Goal: Task Accomplishment & Management: Use online tool/utility

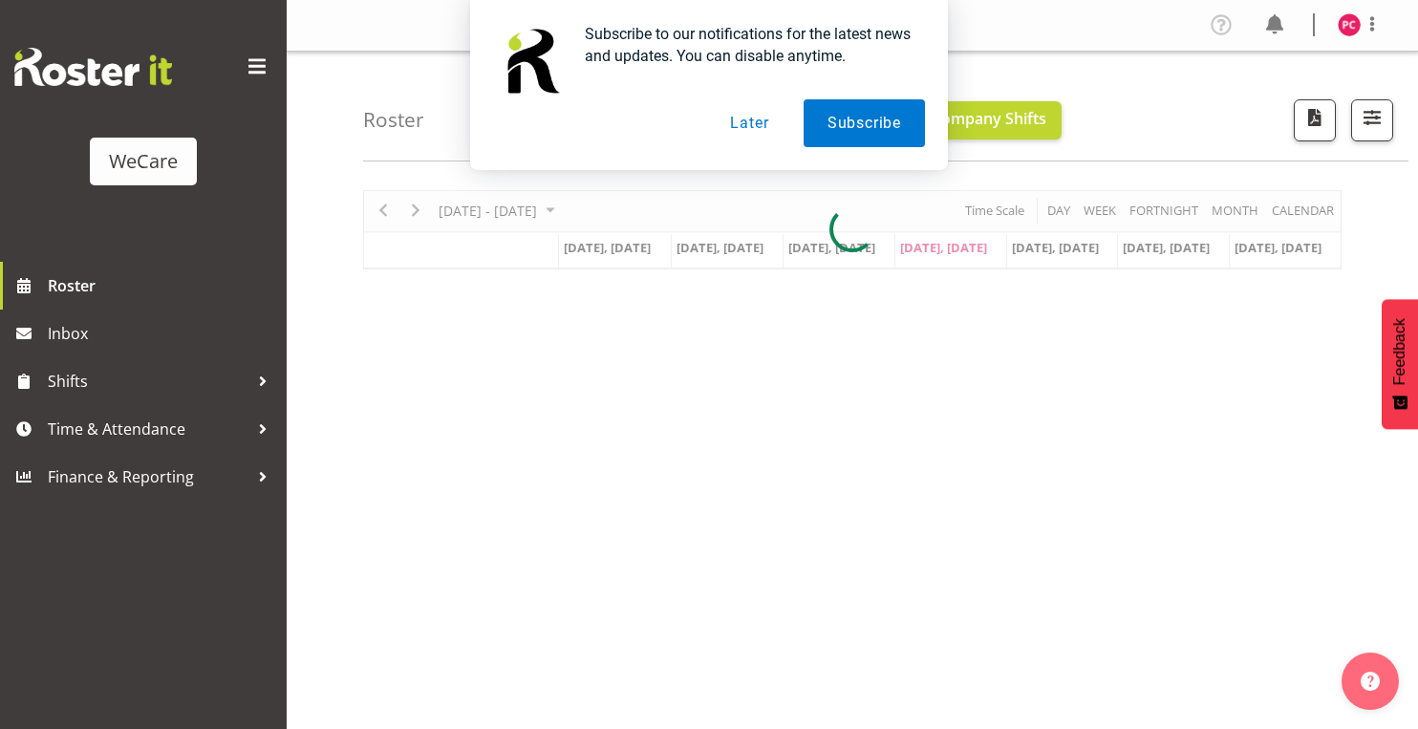
click at [761, 122] on button "Later" at bounding box center [749, 123] width 86 height 48
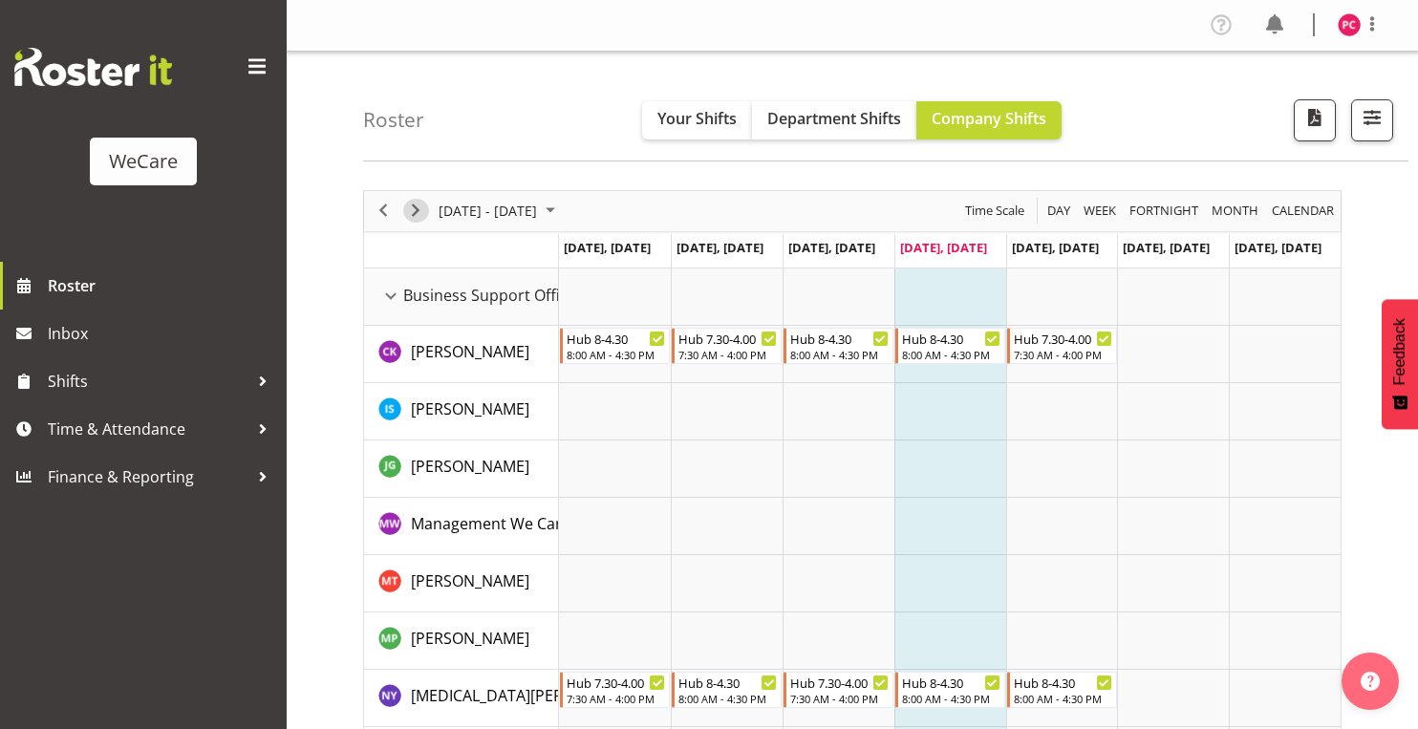
click at [416, 213] on span "Next" at bounding box center [415, 211] width 23 height 24
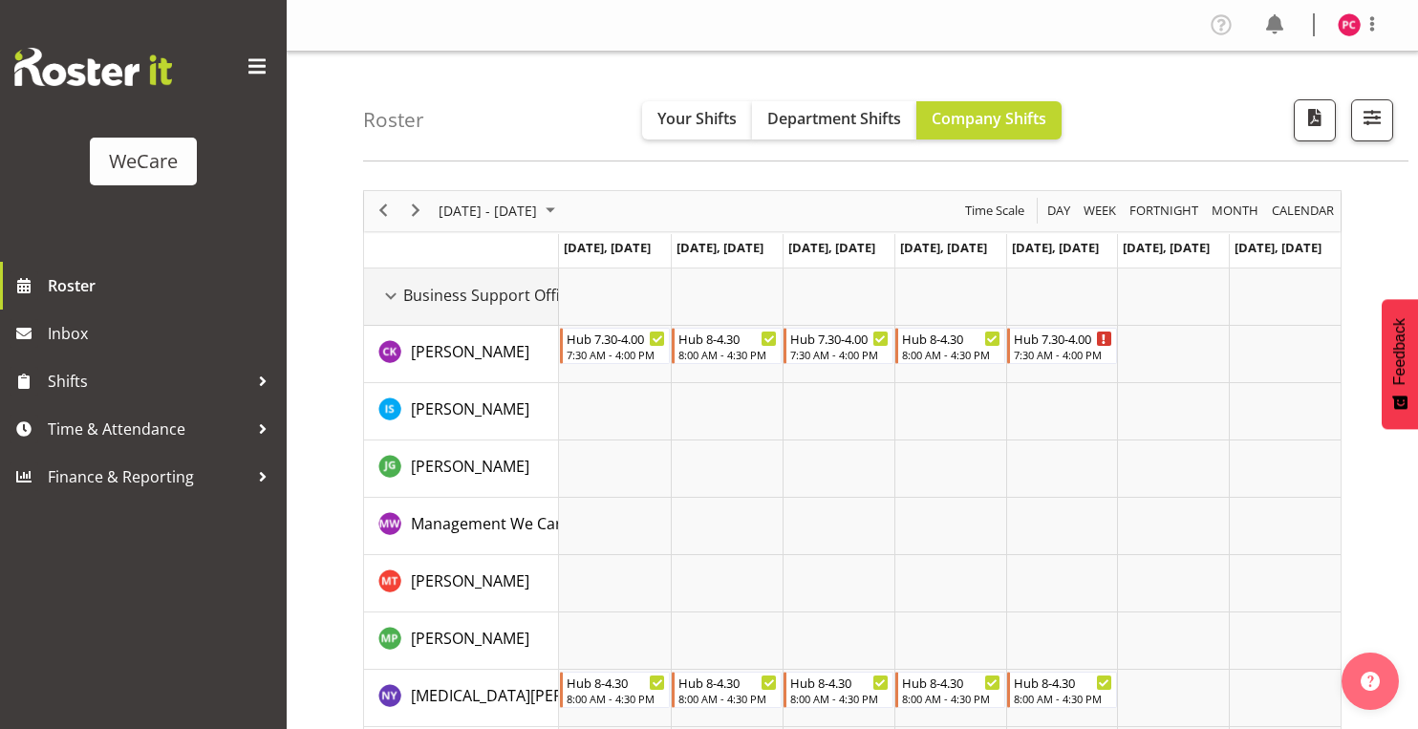
click at [390, 295] on div "Business Support Office resource" at bounding box center [390, 296] width 25 height 25
click at [390, 299] on div "Business Support Office resource" at bounding box center [390, 296] width 25 height 25
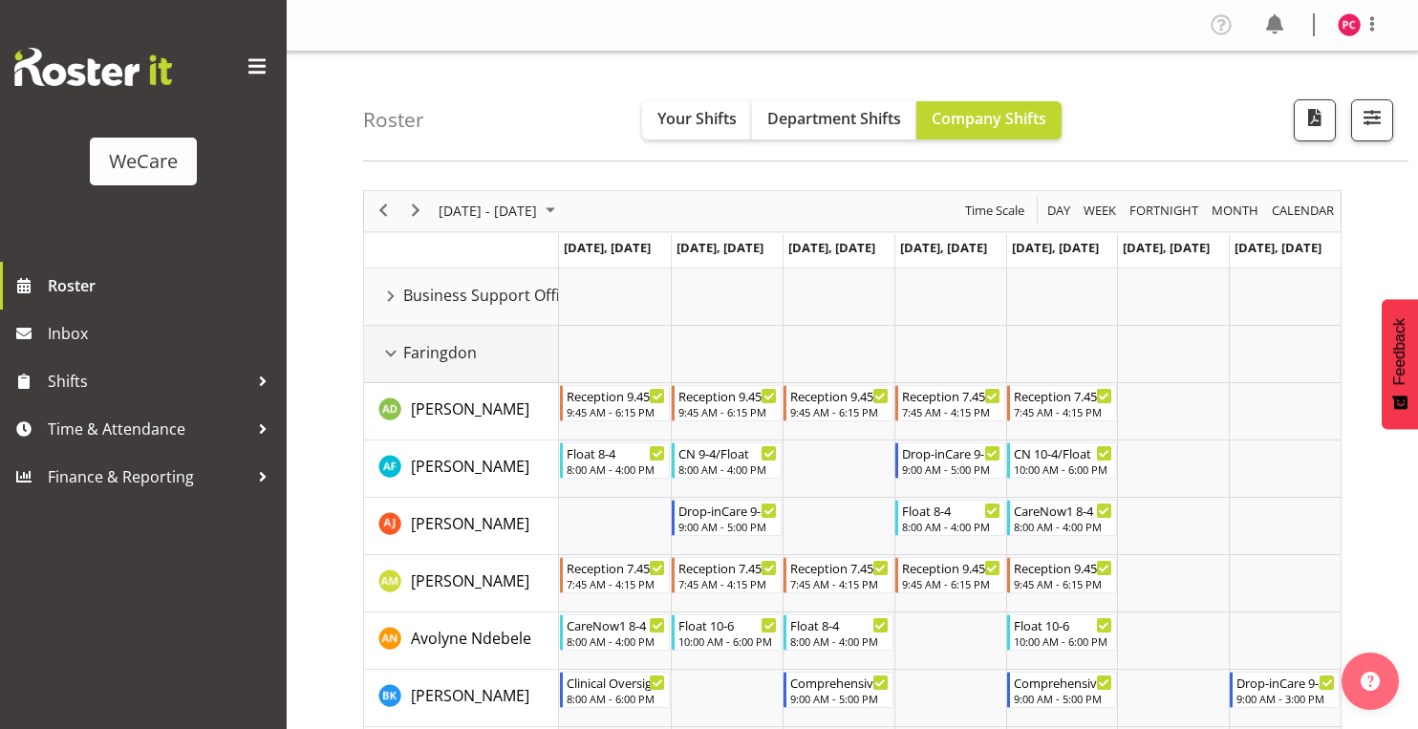
click at [390, 355] on div "Faringdon resource" at bounding box center [390, 353] width 25 height 25
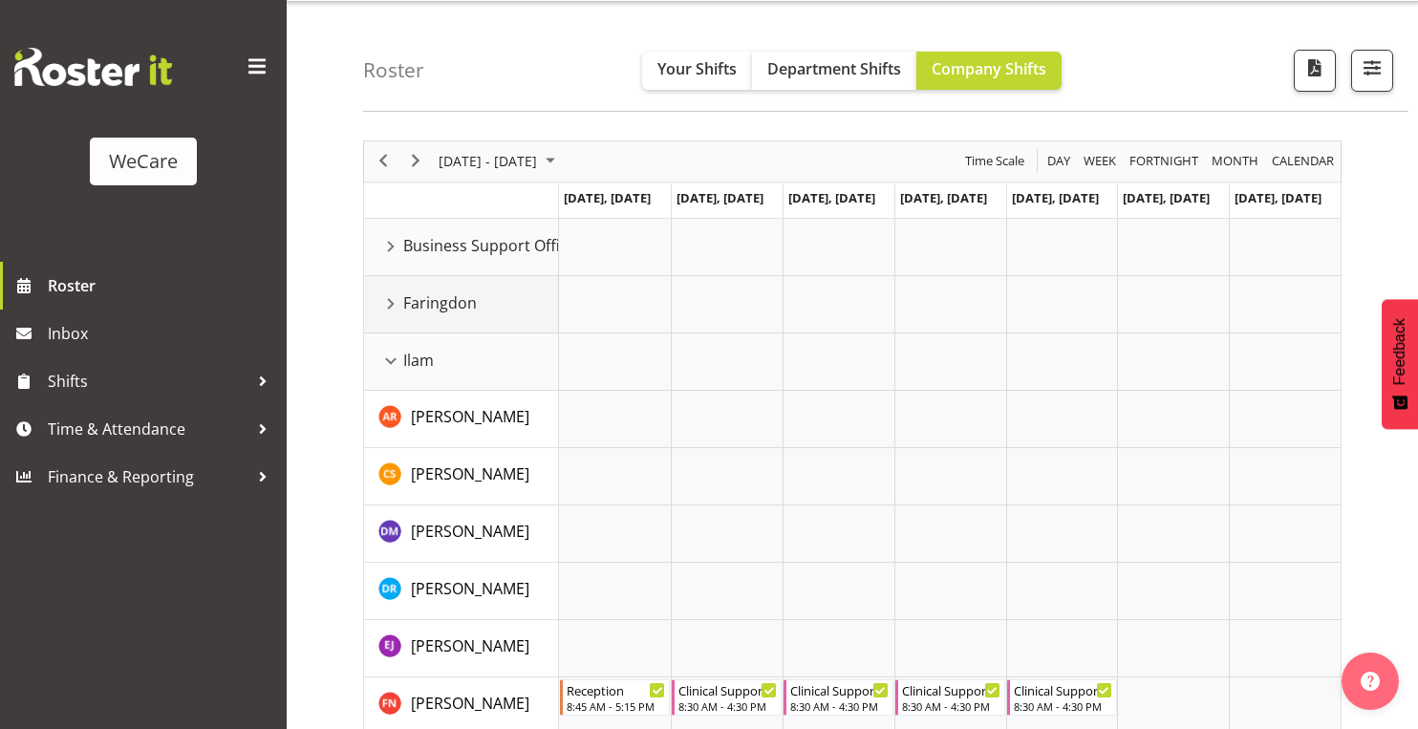
scroll to position [153, 0]
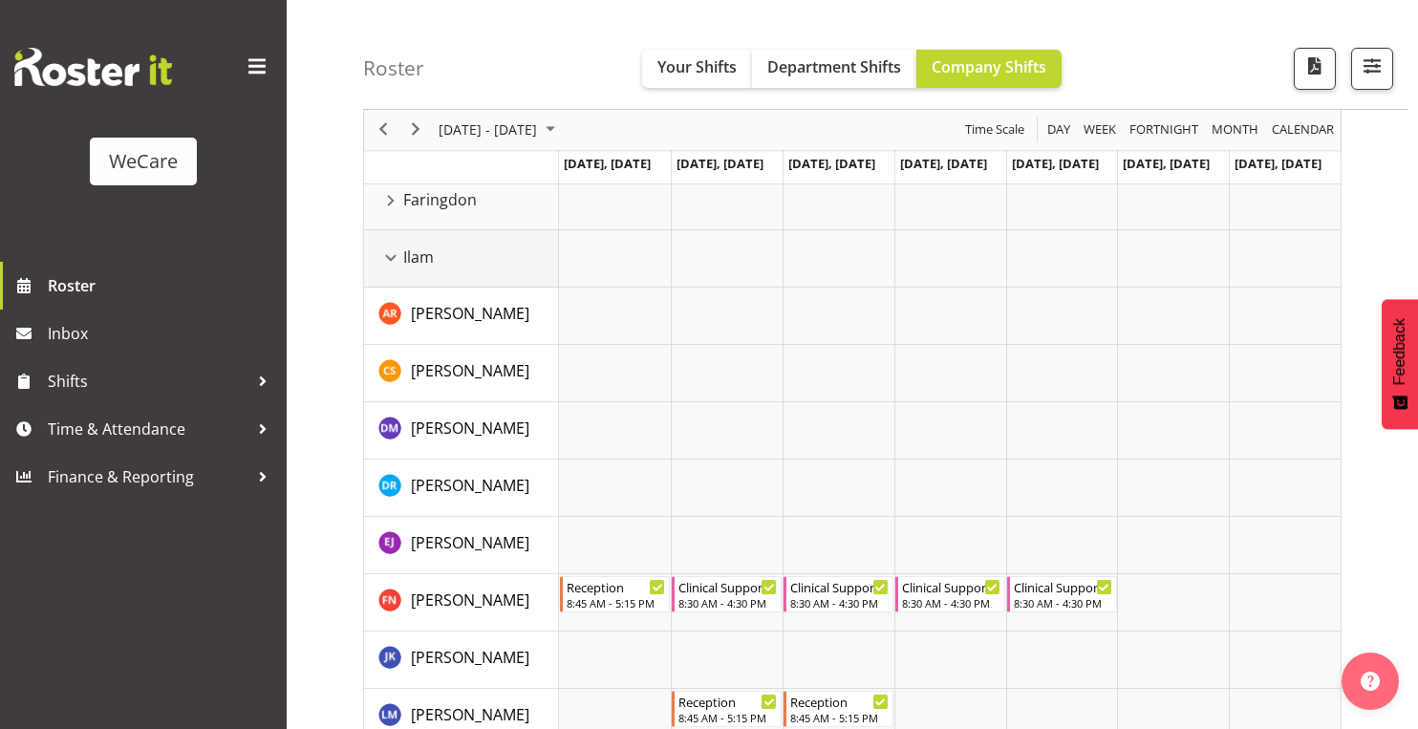
click at [382, 257] on div "Ilam resource" at bounding box center [390, 258] width 25 height 25
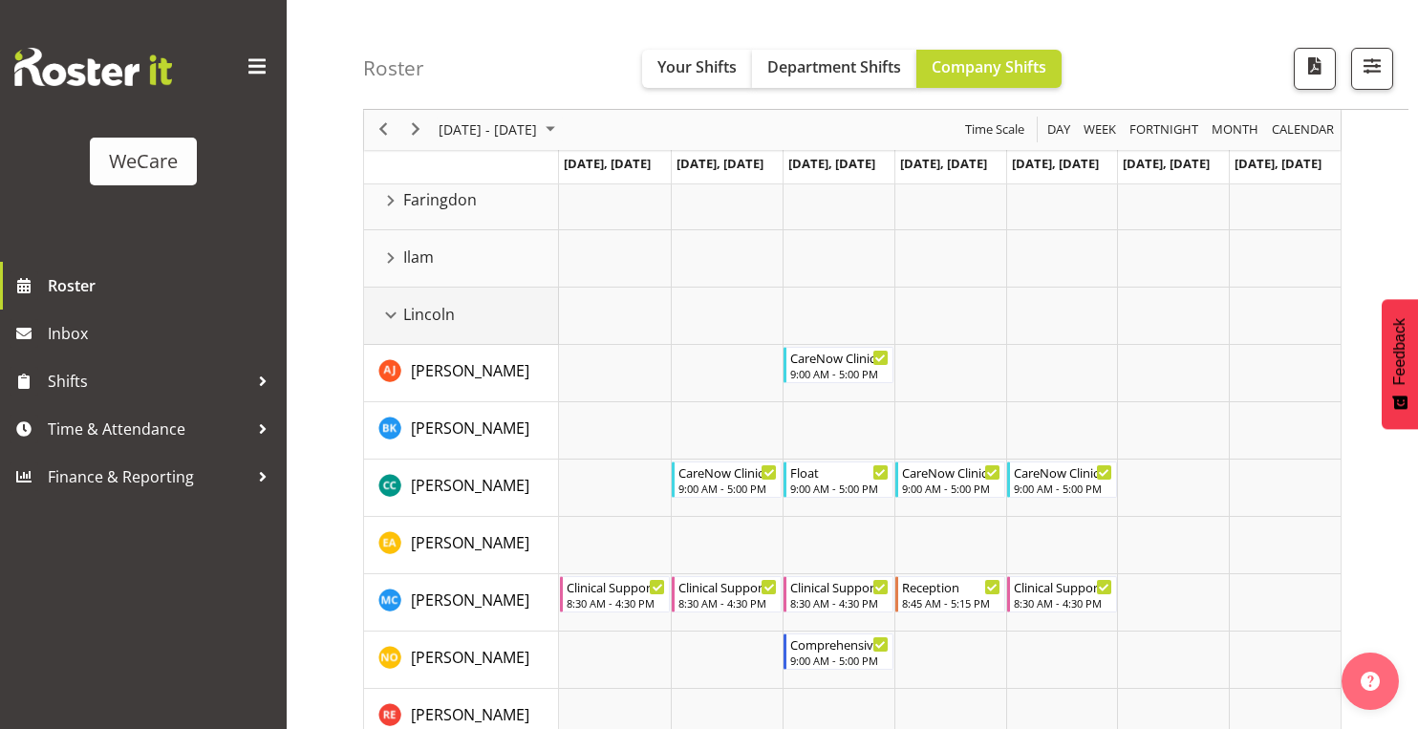
click at [388, 315] on div "Lincoln resource" at bounding box center [390, 315] width 25 height 25
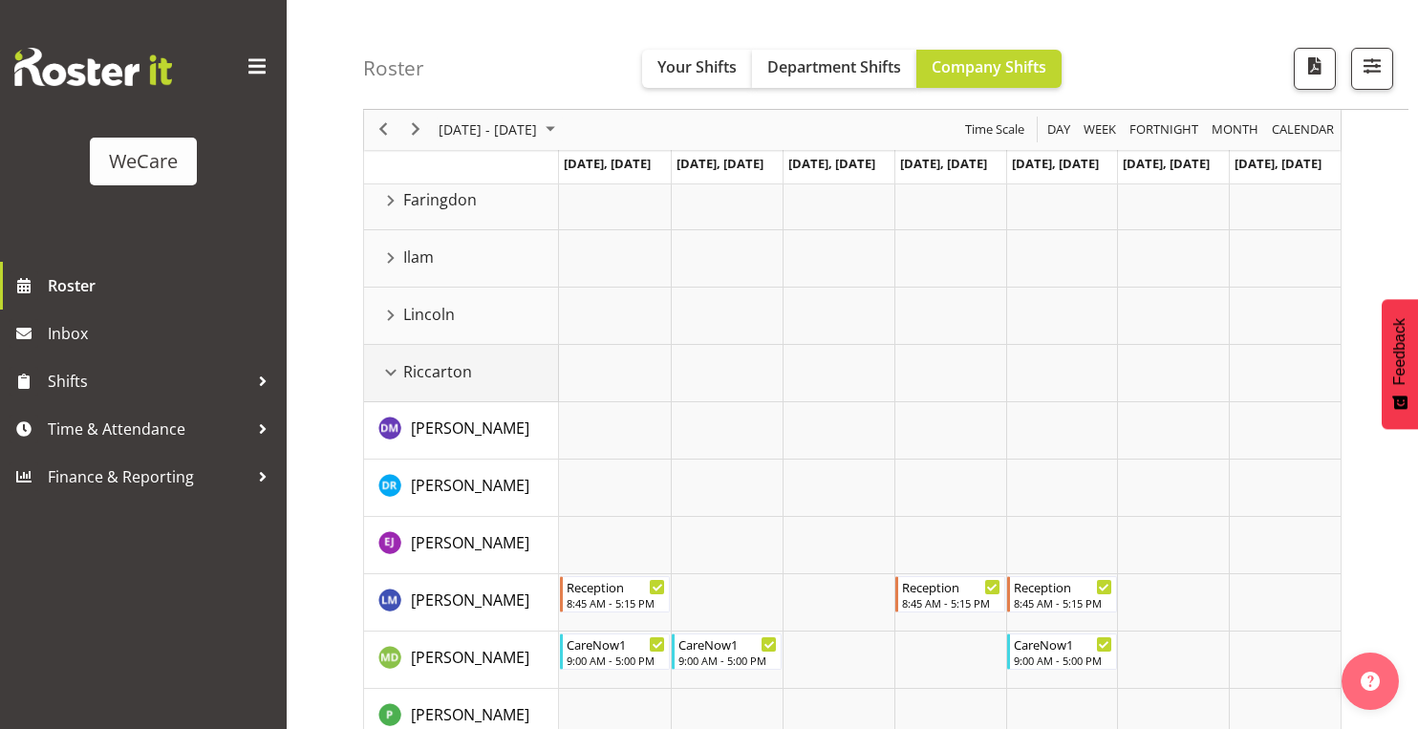
click at [392, 382] on div "Riccarton resource" at bounding box center [390, 372] width 25 height 25
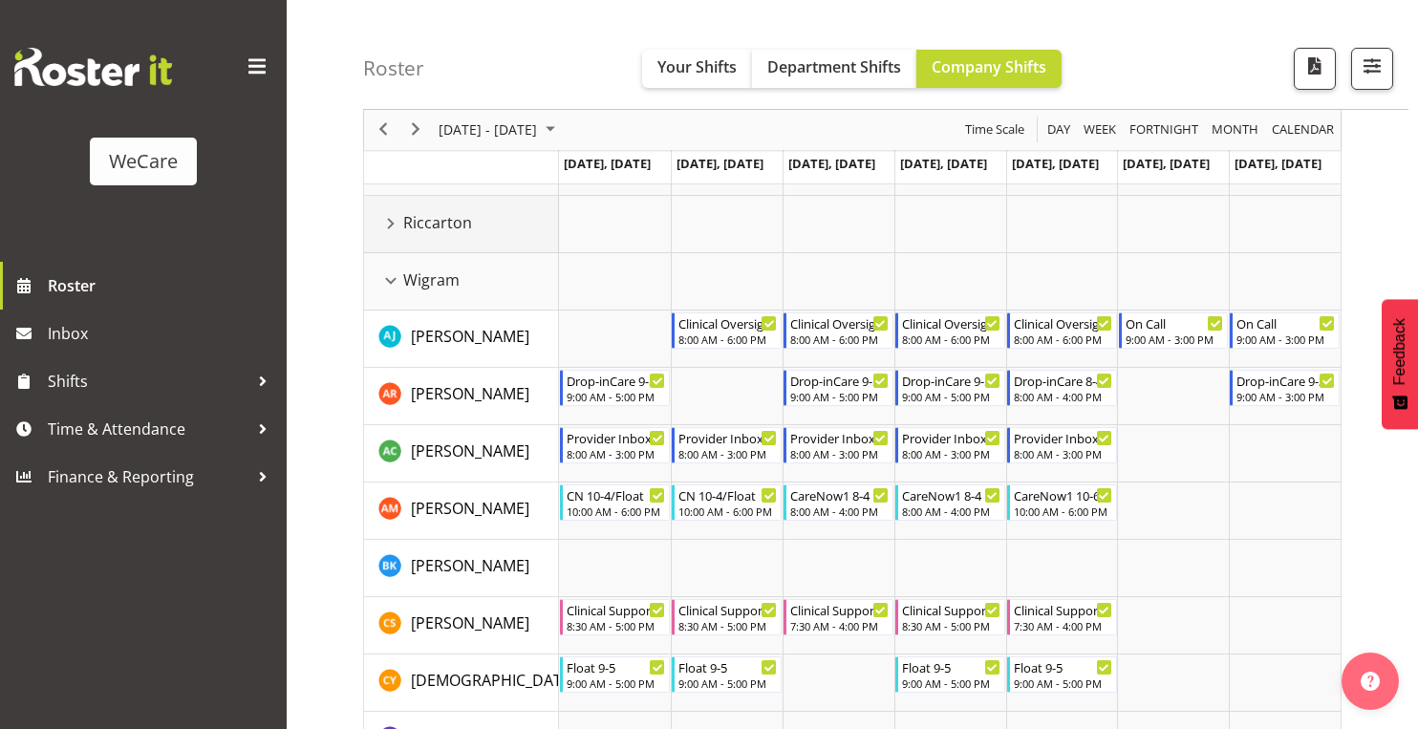
scroll to position [306, 0]
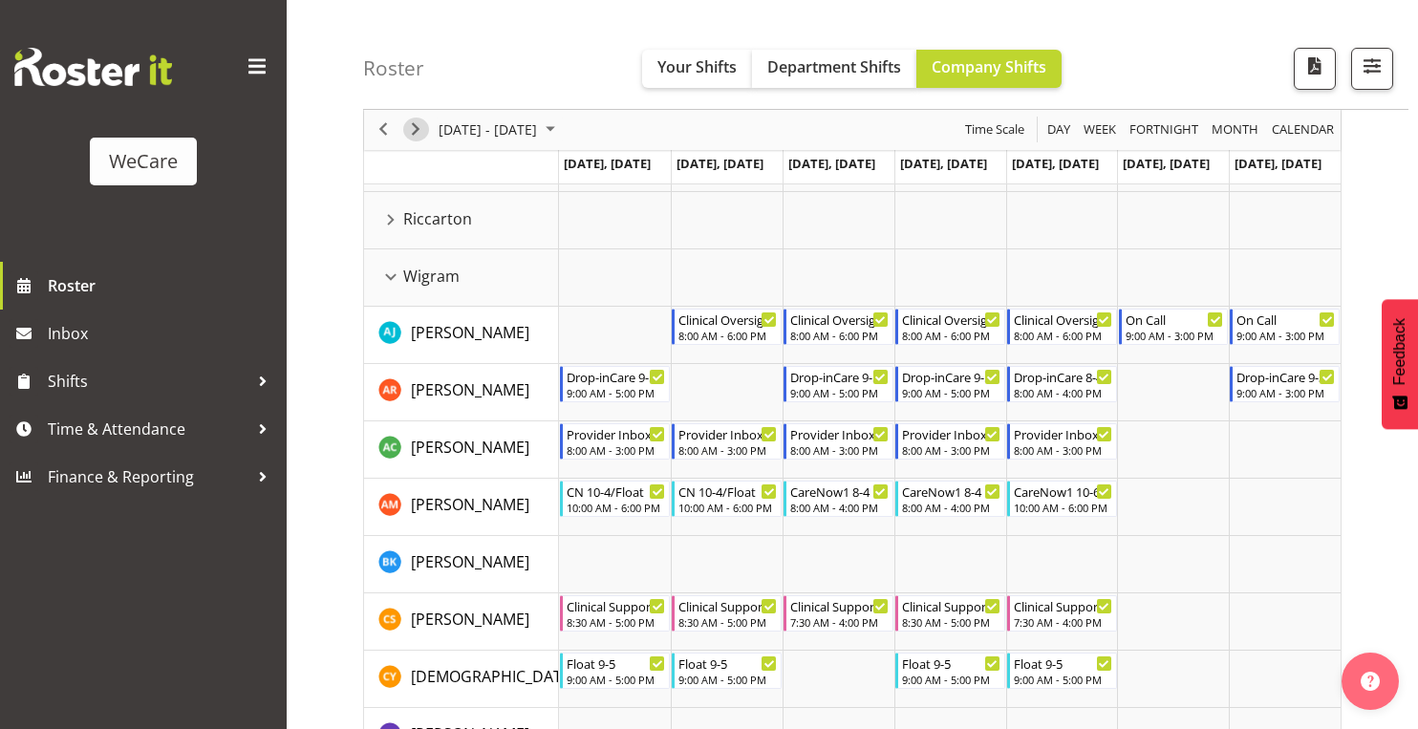
click at [409, 132] on span "Next" at bounding box center [415, 130] width 23 height 24
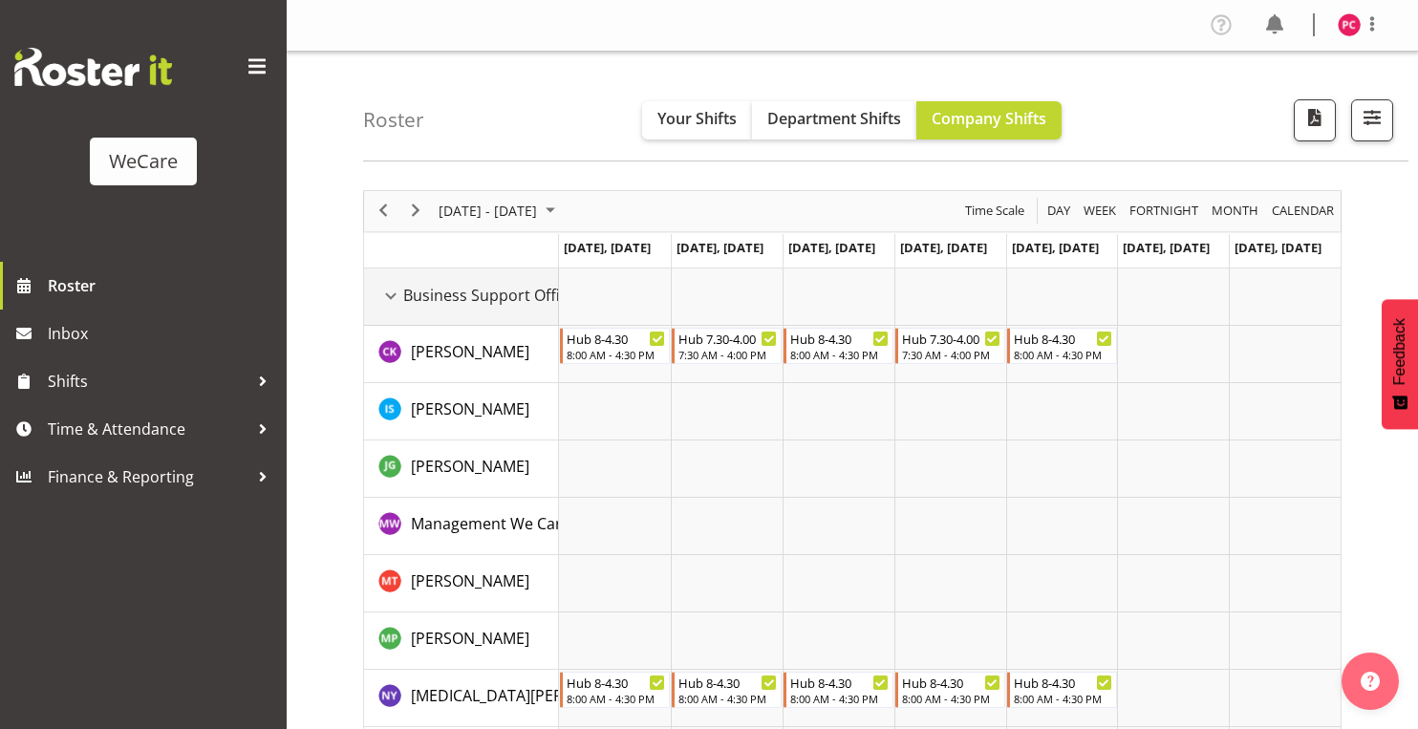
click at [391, 298] on div "Business Support Office resource" at bounding box center [390, 296] width 25 height 25
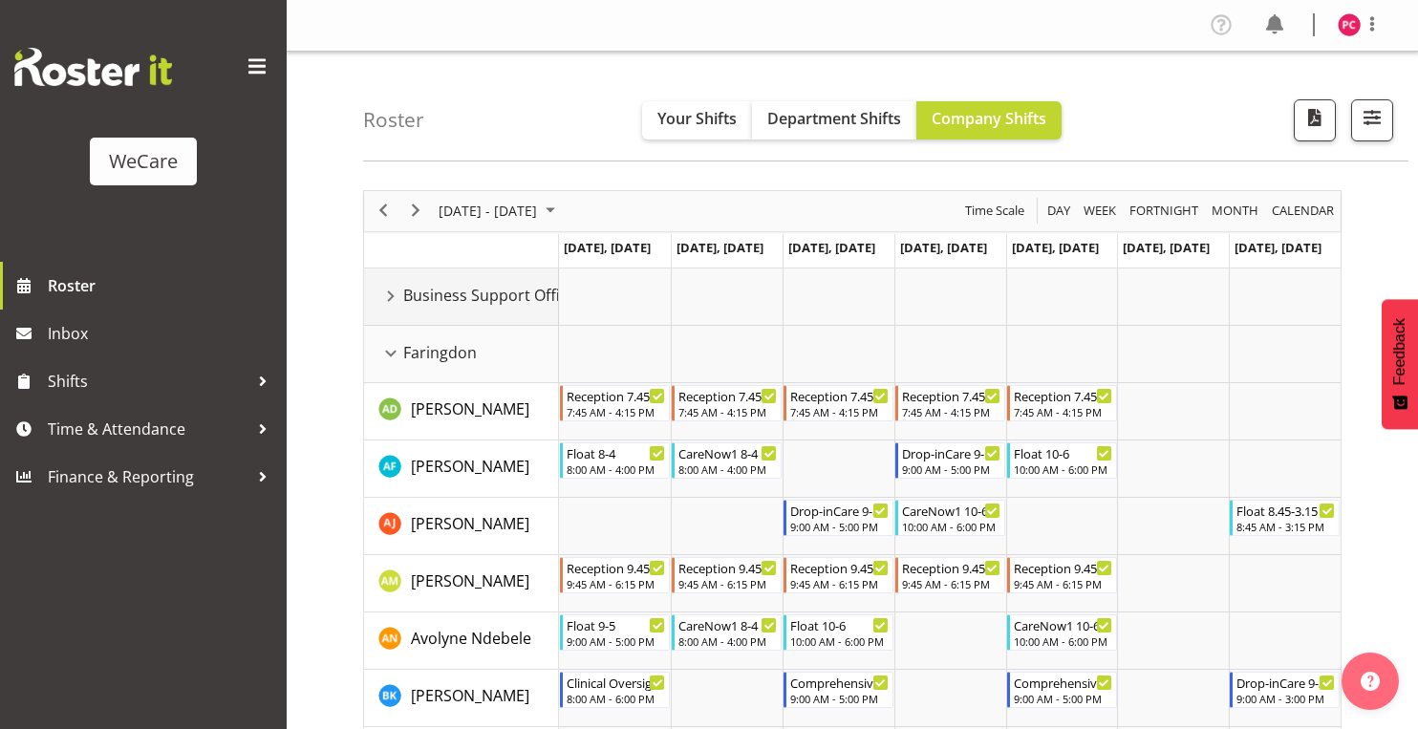
drag, startPoint x: 390, startPoint y: 294, endPoint x: 390, endPoint y: 340, distance: 45.9
click at [394, 295] on div "Business Support Office resource" at bounding box center [390, 296] width 25 height 25
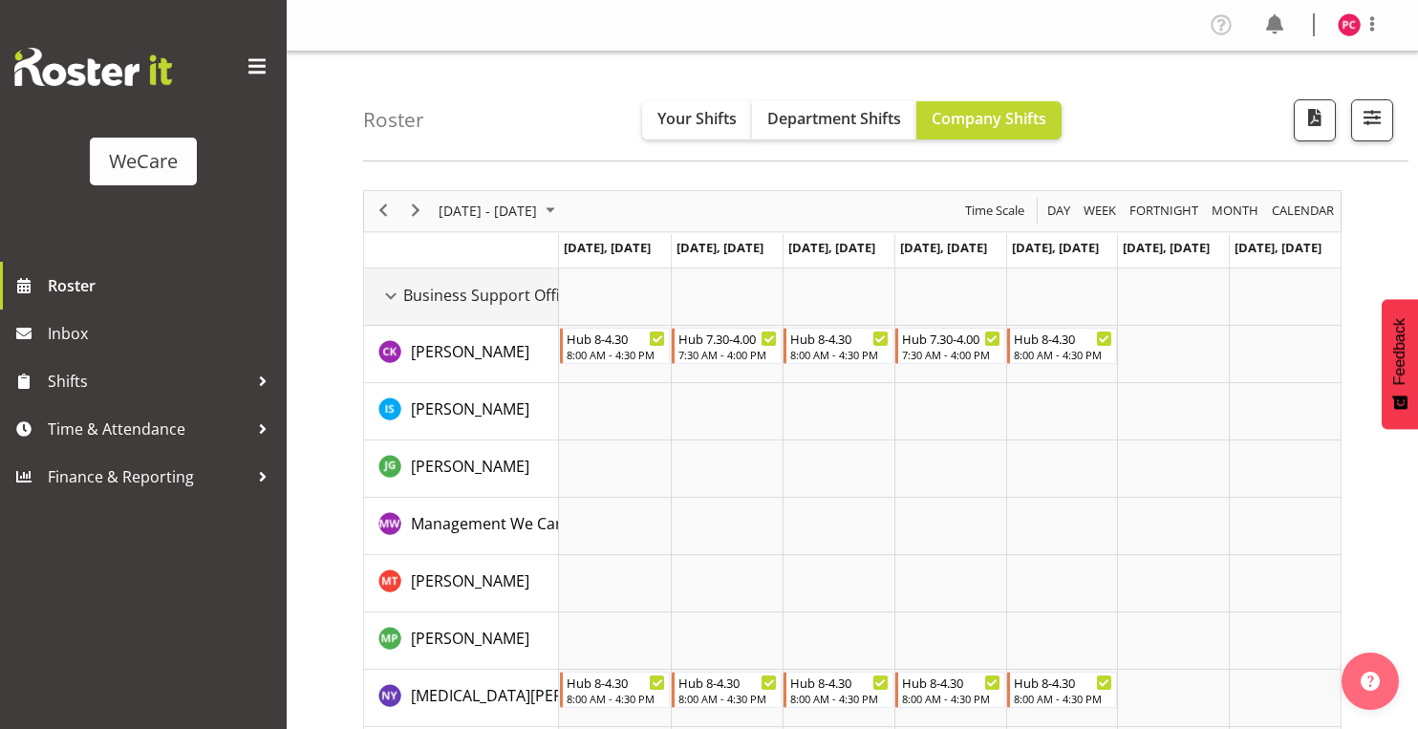
click at [394, 305] on div "Business Support Office resource" at bounding box center [390, 296] width 25 height 25
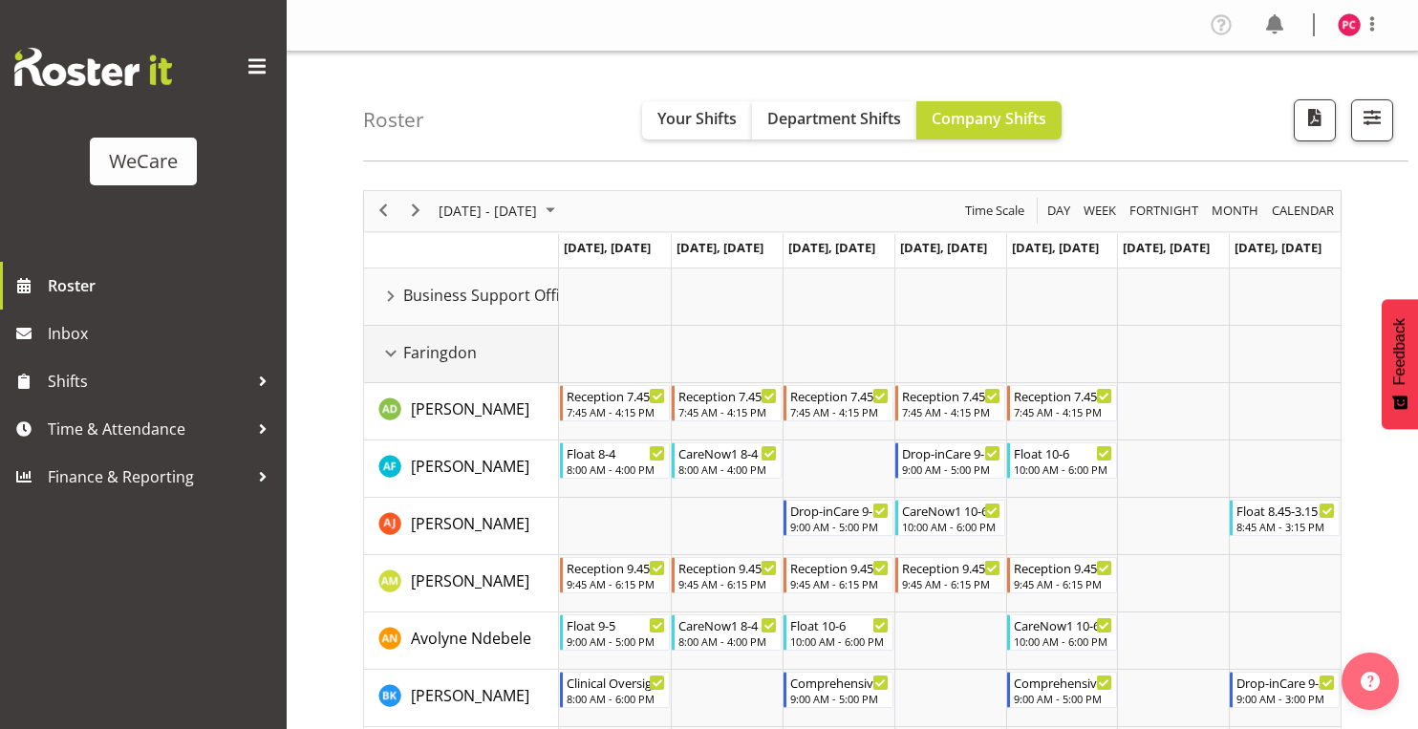
click at [393, 350] on div "Faringdon resource" at bounding box center [390, 353] width 25 height 25
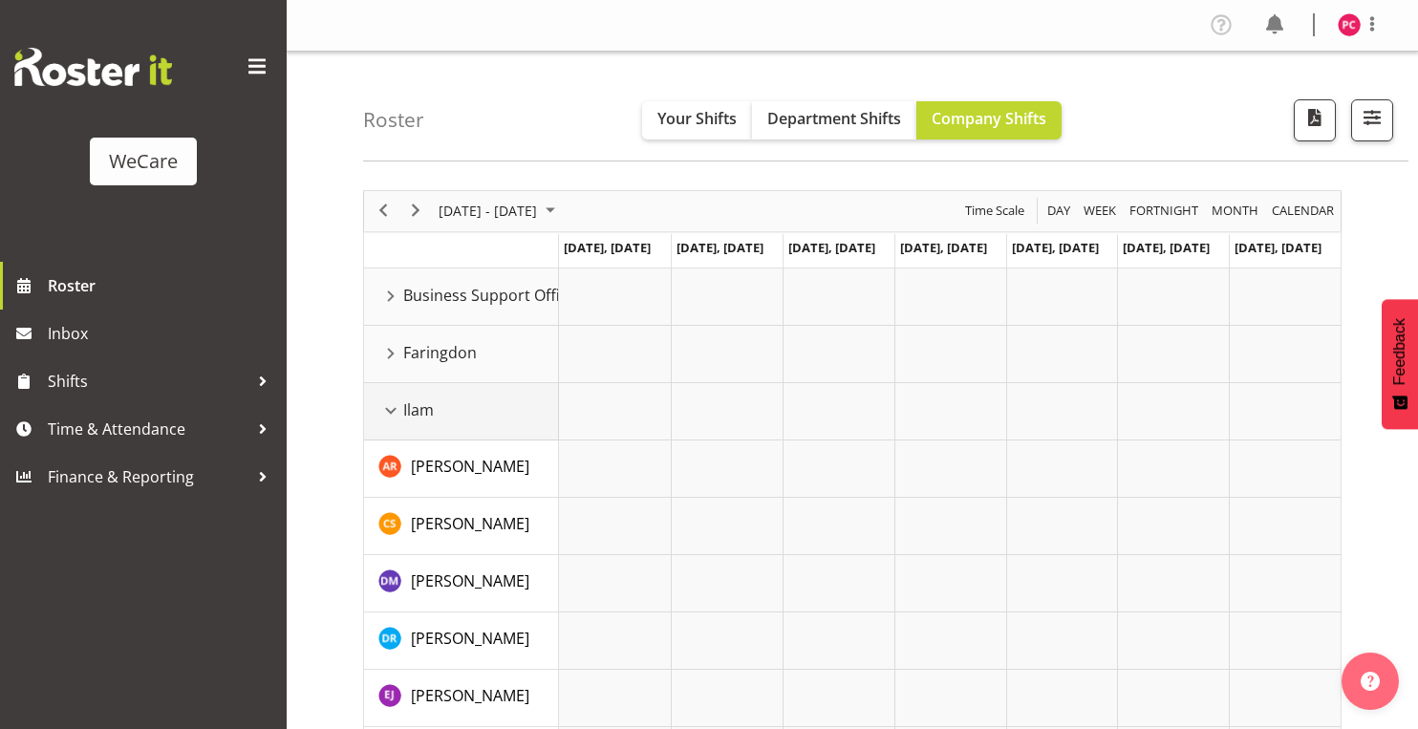
click at [385, 417] on div "Ilam resource" at bounding box center [390, 410] width 25 height 25
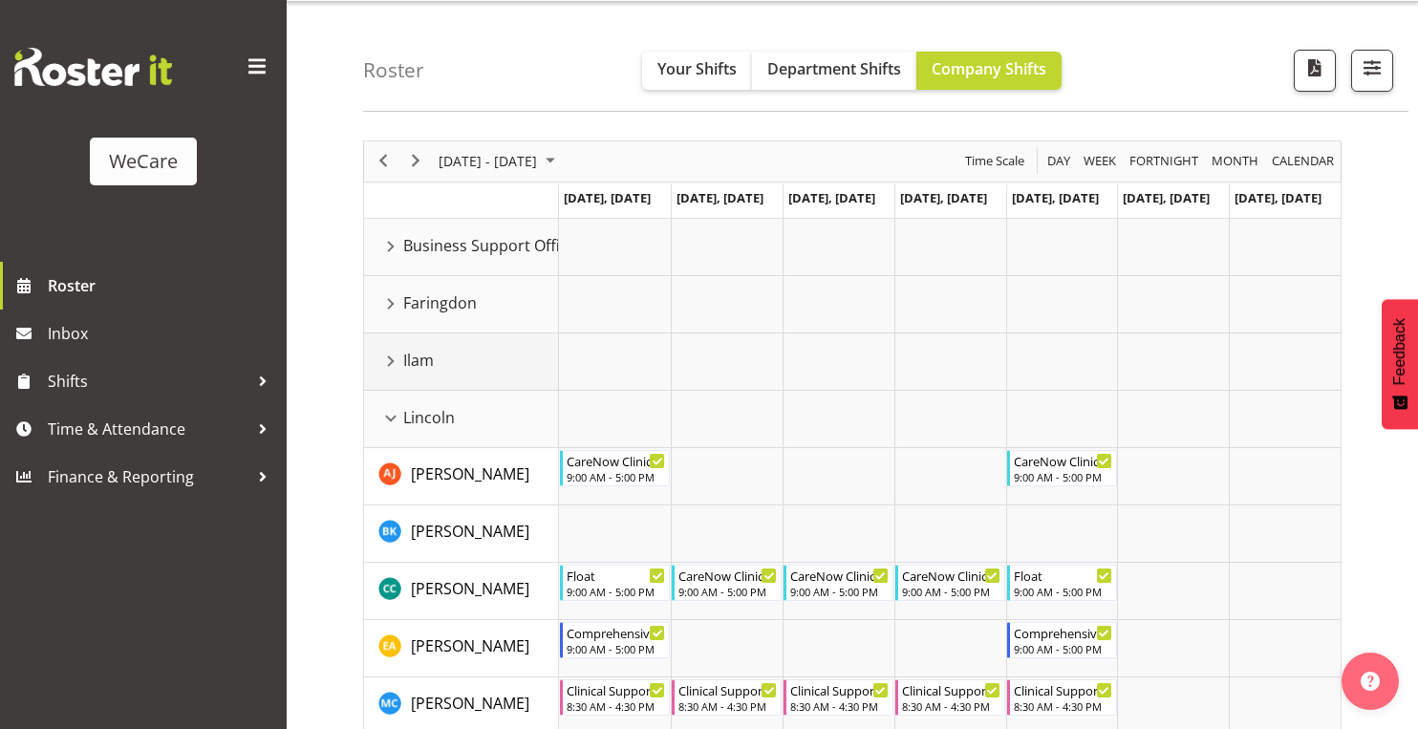
scroll to position [76, 0]
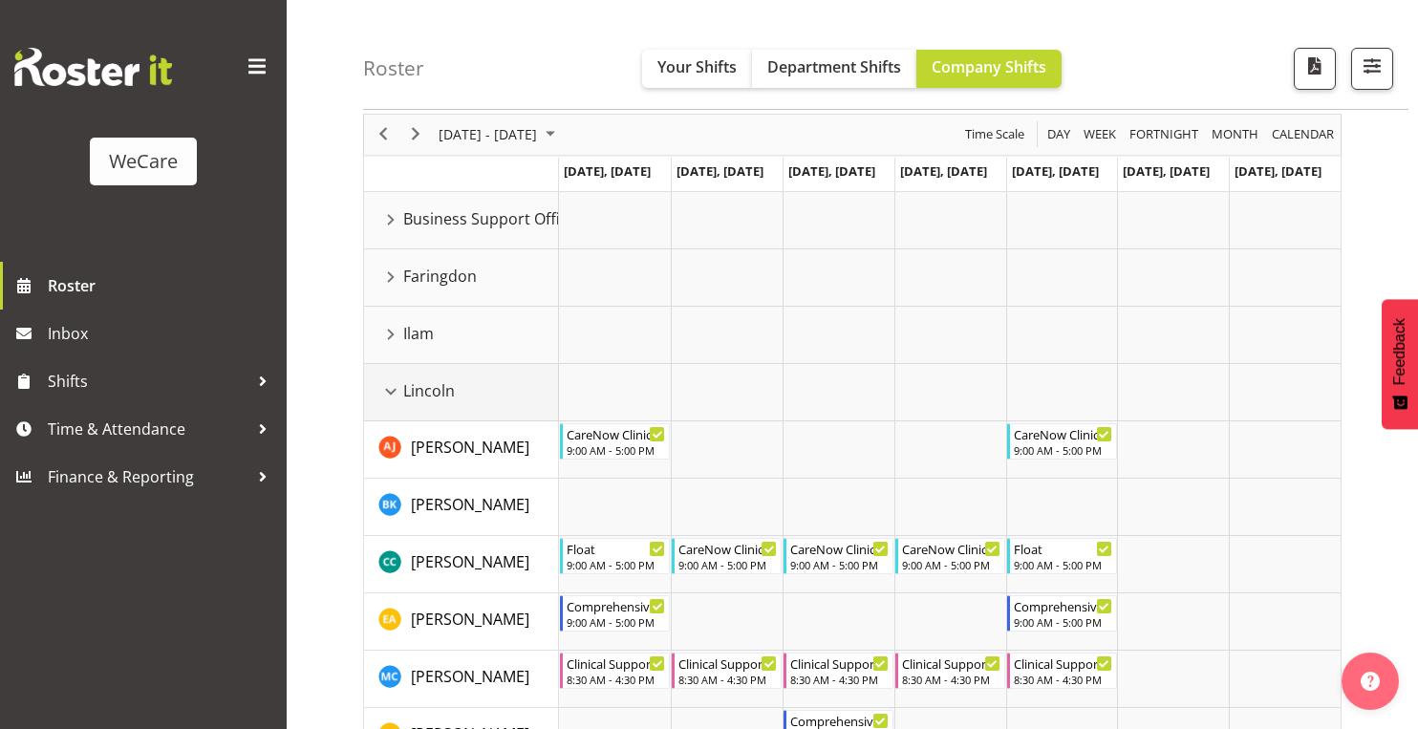
click at [394, 391] on div "Lincoln resource" at bounding box center [390, 391] width 25 height 25
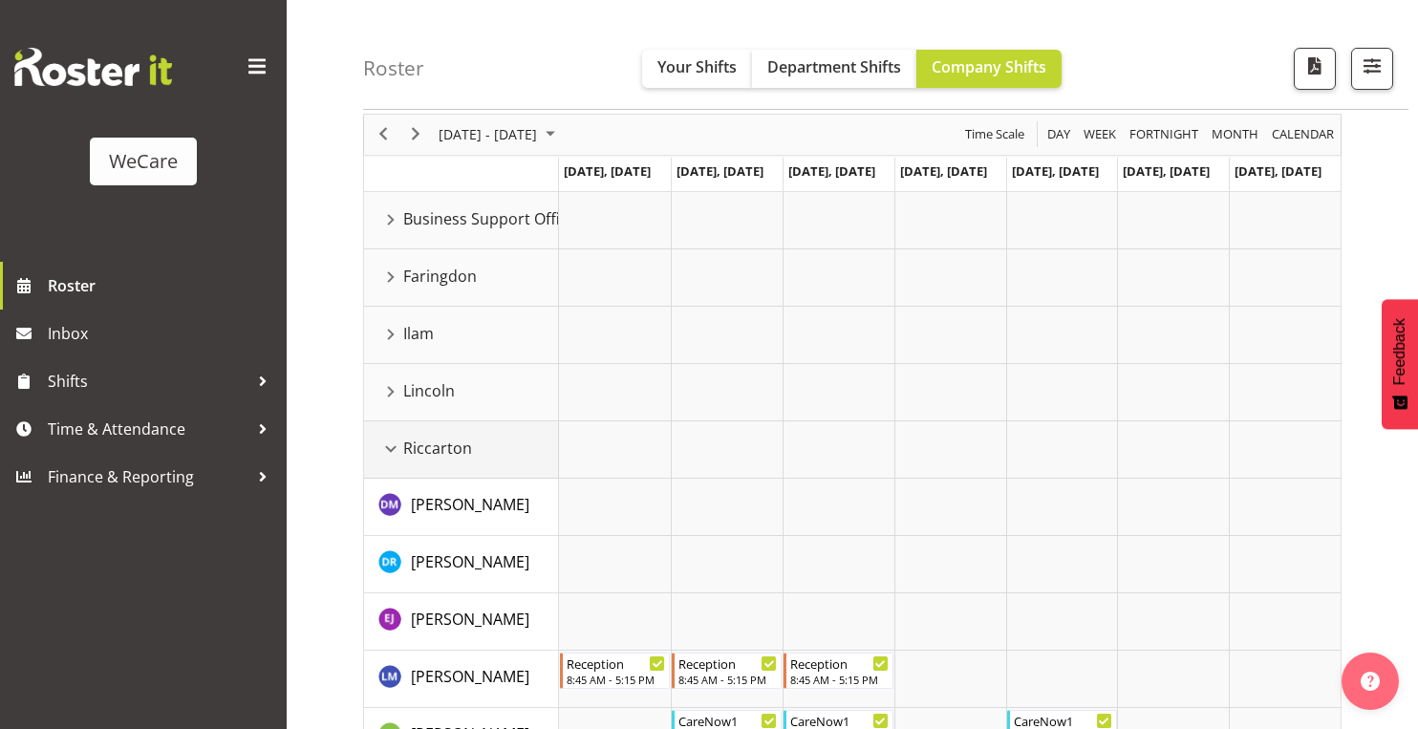
click at [391, 450] on div "Riccarton resource" at bounding box center [390, 449] width 25 height 25
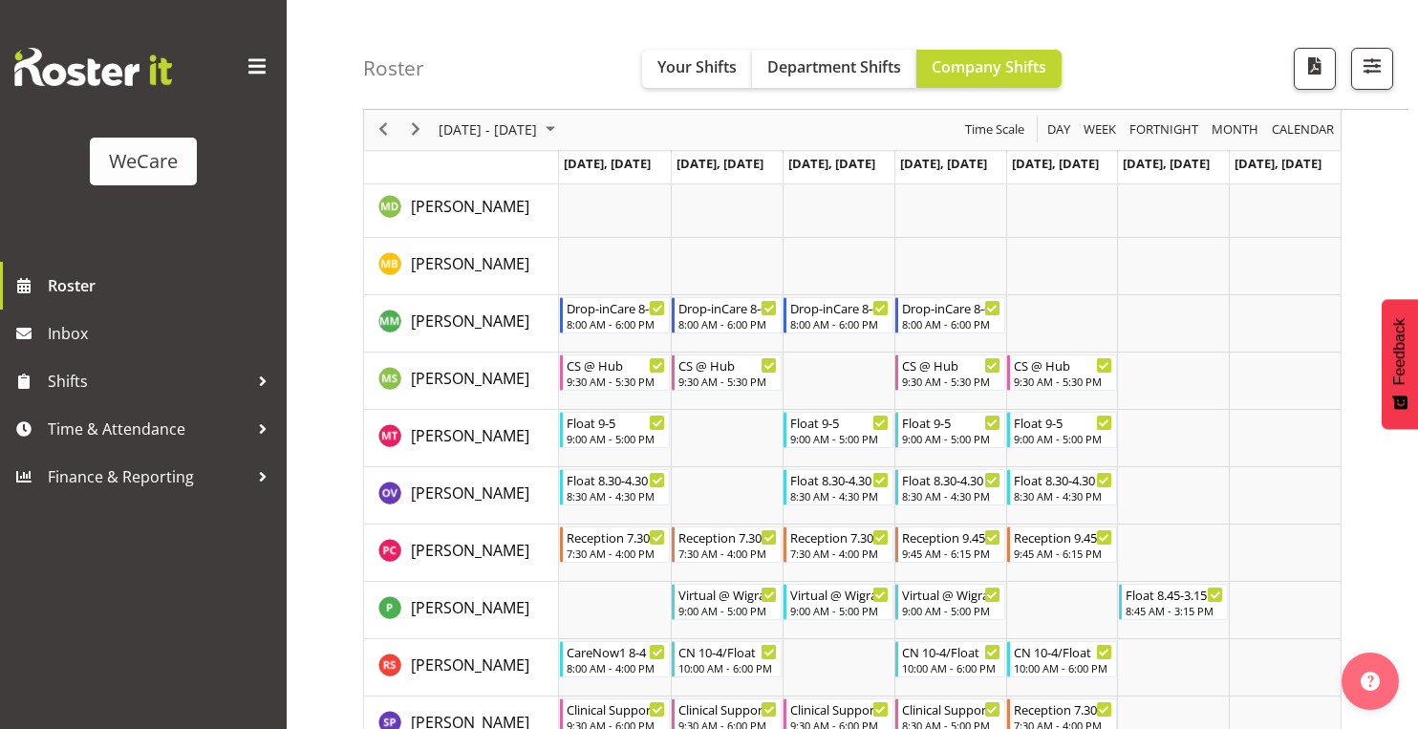
scroll to position [1300, 0]
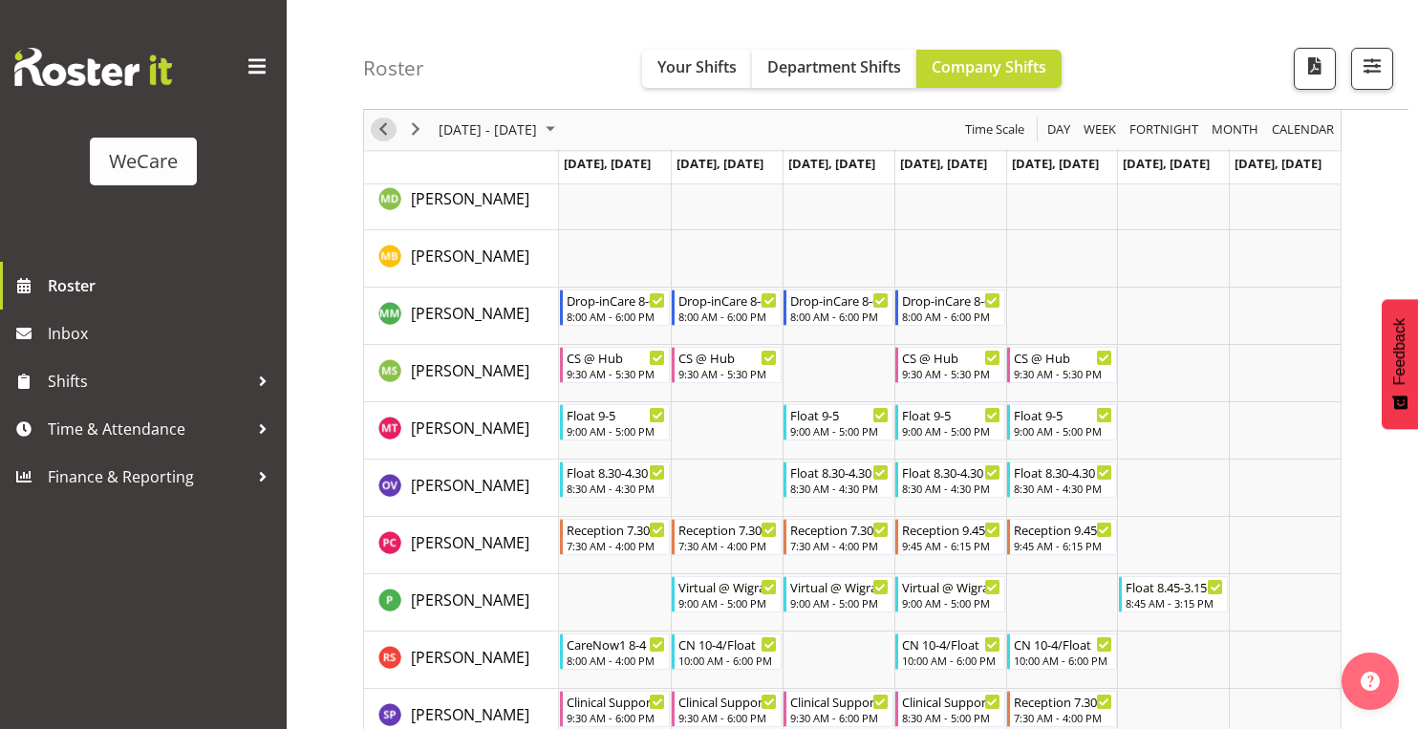
click at [381, 118] on span "Previous" at bounding box center [383, 130] width 23 height 24
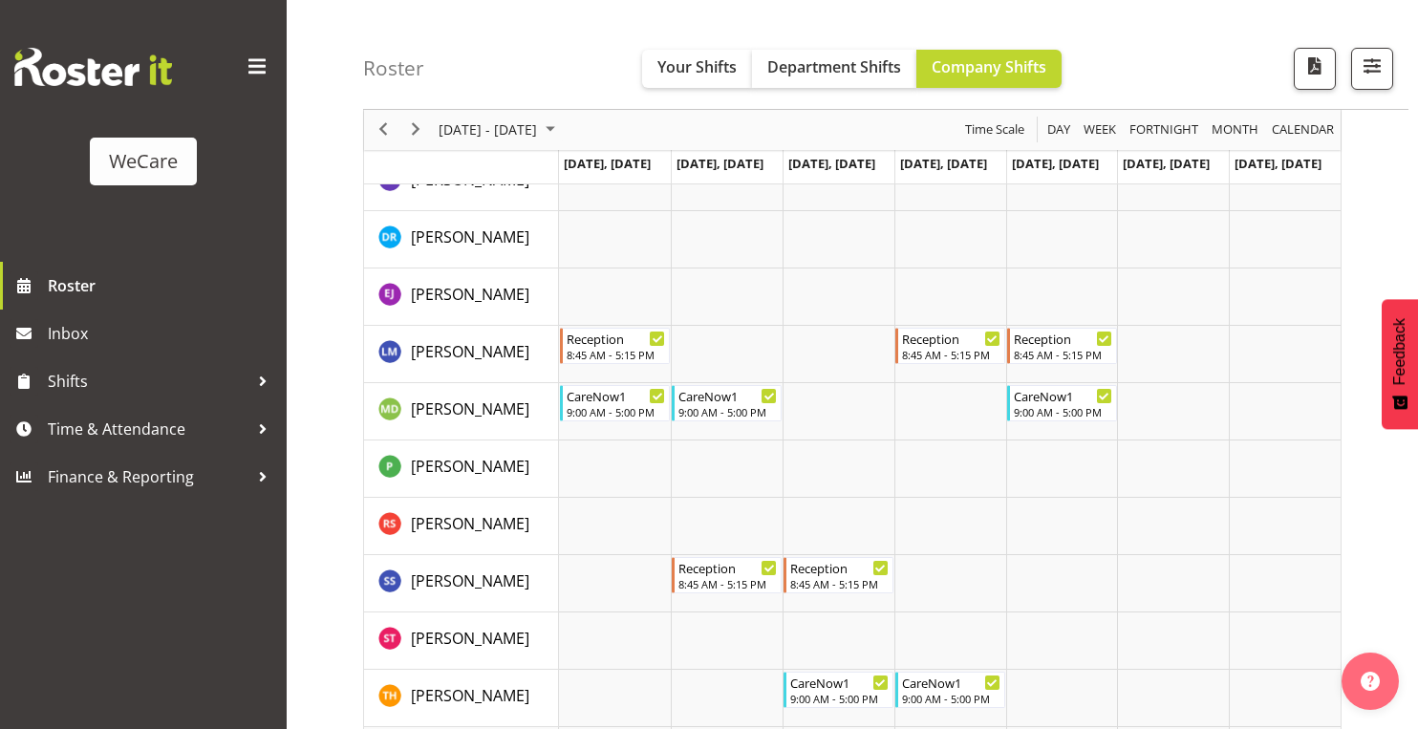
scroll to position [3968, 0]
